Goal: Information Seeking & Learning: Learn about a topic

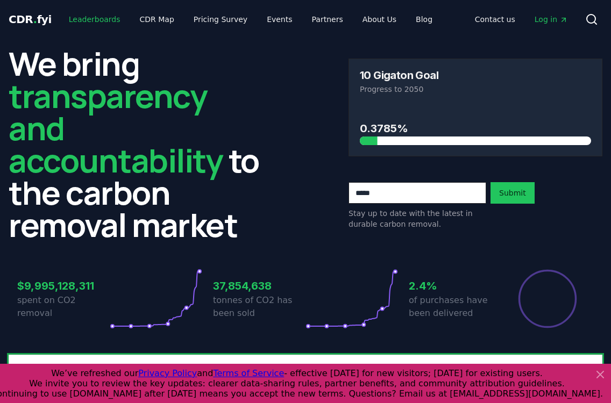
click at [85, 26] on link "Leaderboards" at bounding box center [94, 19] width 69 height 19
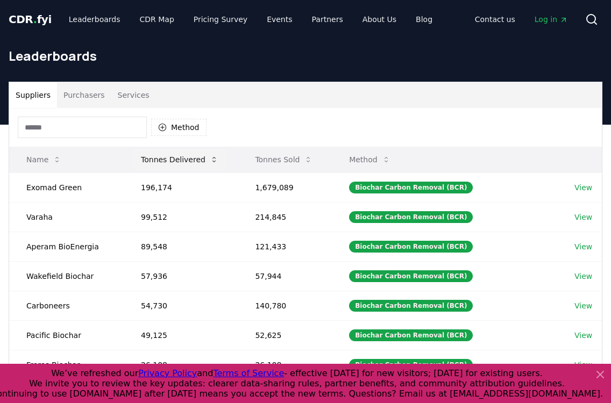
click at [181, 154] on button "Tonnes Delivered" at bounding box center [179, 160] width 95 height 22
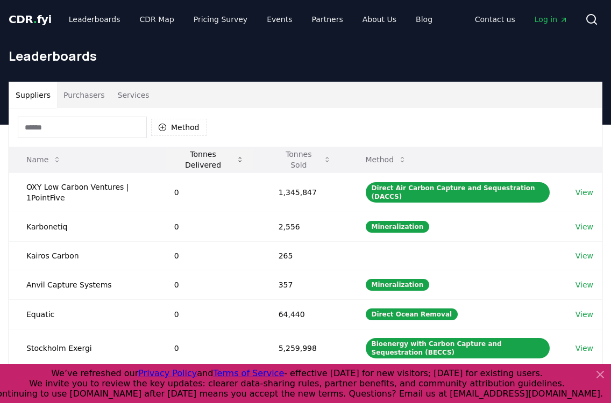
click at [216, 161] on button "Tonnes Delivered" at bounding box center [209, 160] width 87 height 22
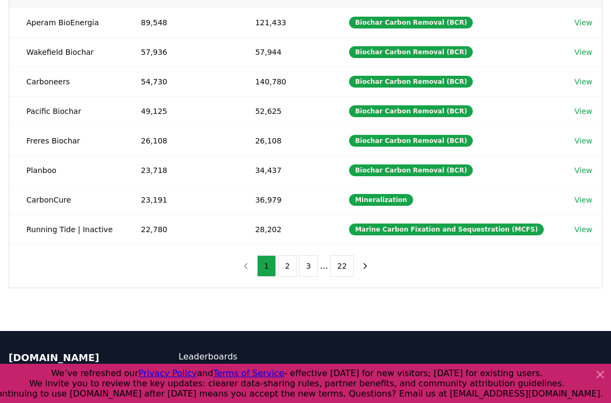
scroll to position [249, 0]
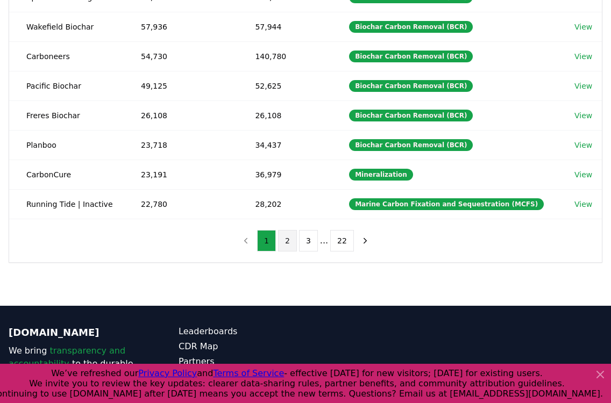
click at [292, 244] on button "2" at bounding box center [287, 241] width 19 height 22
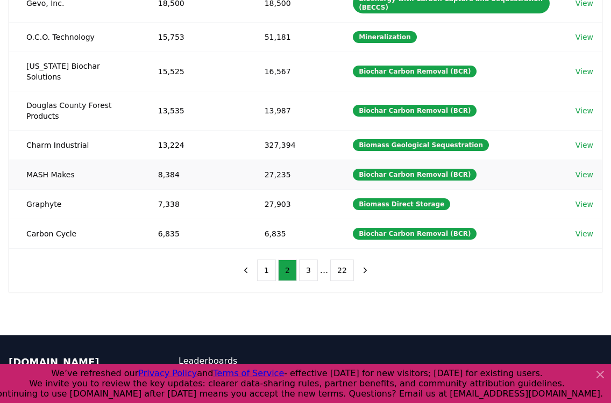
scroll to position [273, 0]
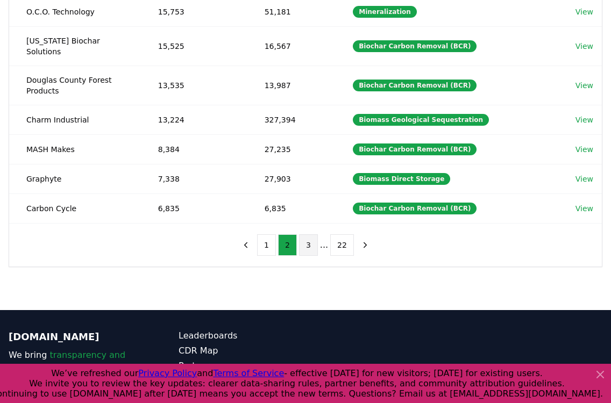
click at [308, 234] on button "3" at bounding box center [308, 245] width 19 height 22
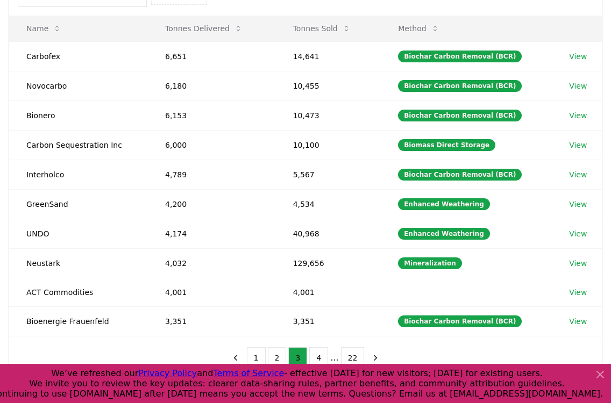
scroll to position [128, 0]
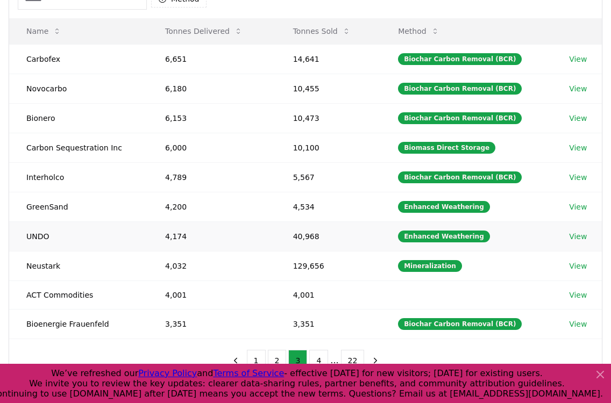
drag, startPoint x: 275, startPoint y: 355, endPoint x: 268, endPoint y: 228, distance: 126.5
click at [270, 231] on div "Method Name Tonnes Delivered Tonnes Sold Method Carbofex 6,651 14,641 Biochar C…" at bounding box center [305, 181] width 592 height 403
click at [241, 143] on td "6,000" at bounding box center [212, 148] width 128 height 30
click at [277, 353] on button "2" at bounding box center [277, 361] width 19 height 22
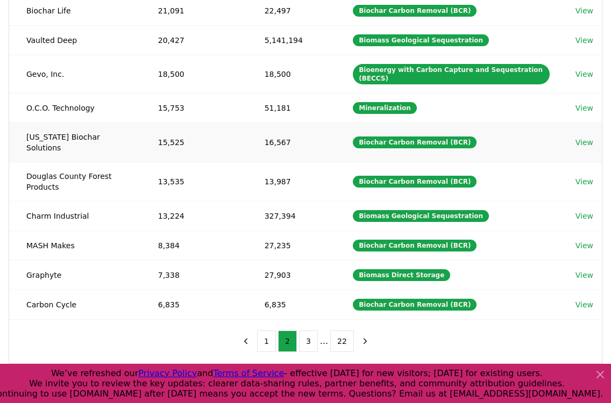
scroll to position [183, 0]
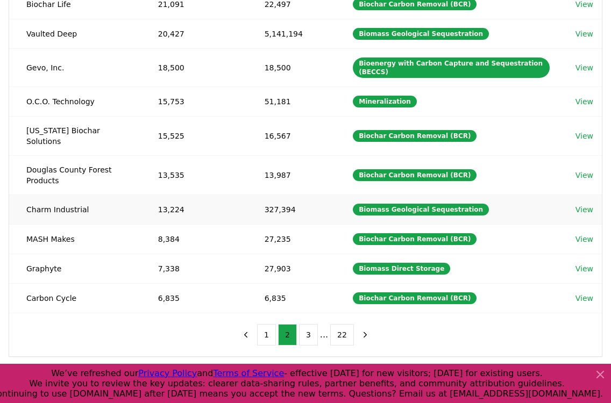
click at [275, 199] on td "327,394" at bounding box center [291, 210] width 89 height 30
click at [189, 324] on div "Method Name Tonnes Delivered Tonnes Sold Method Biochar Life 21,091 22,497 Bioc…" at bounding box center [305, 141] width 592 height 432
click at [211, 310] on div "Method Name Tonnes Delivered Tonnes Sold Method Biochar Life 21,091 22,497 Bioc…" at bounding box center [305, 141] width 592 height 432
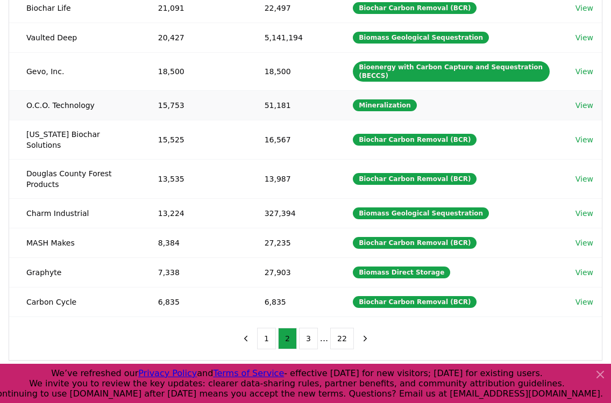
scroll to position [188, 0]
